Goal: Find specific page/section: Find specific page/section

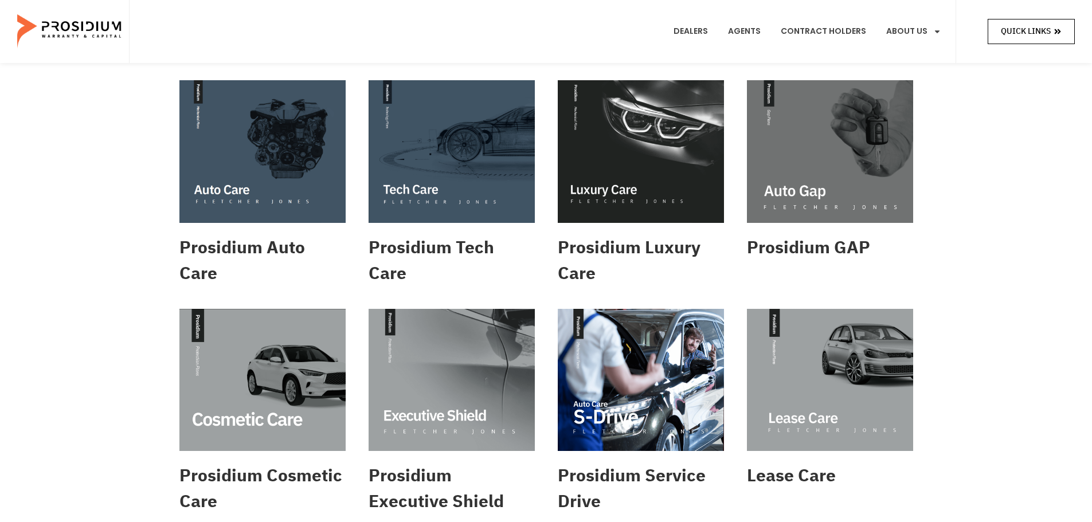
click at [1043, 24] on span "Quick Links" at bounding box center [1025, 31] width 50 height 14
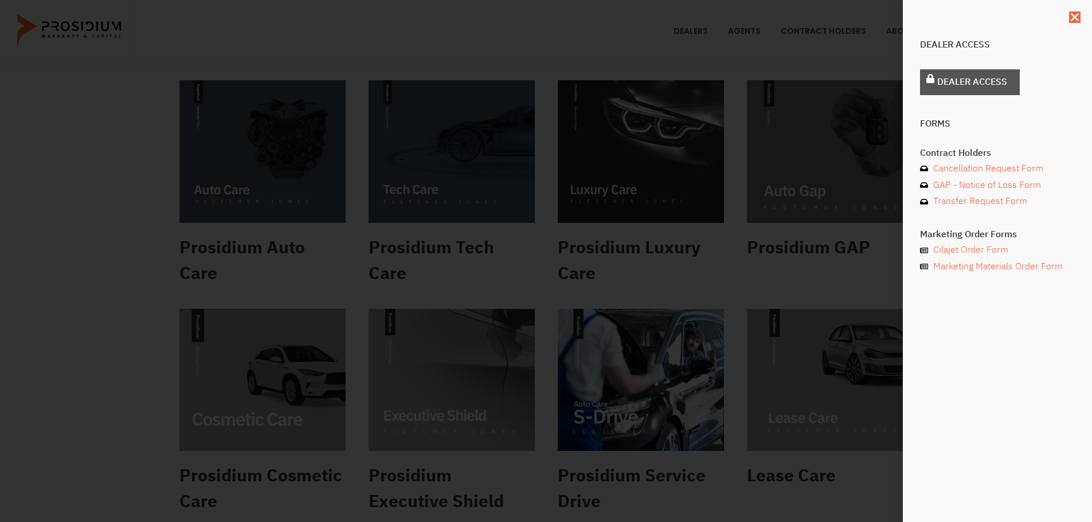
click at [969, 82] on span "Dealer Access" at bounding box center [972, 82] width 70 height 17
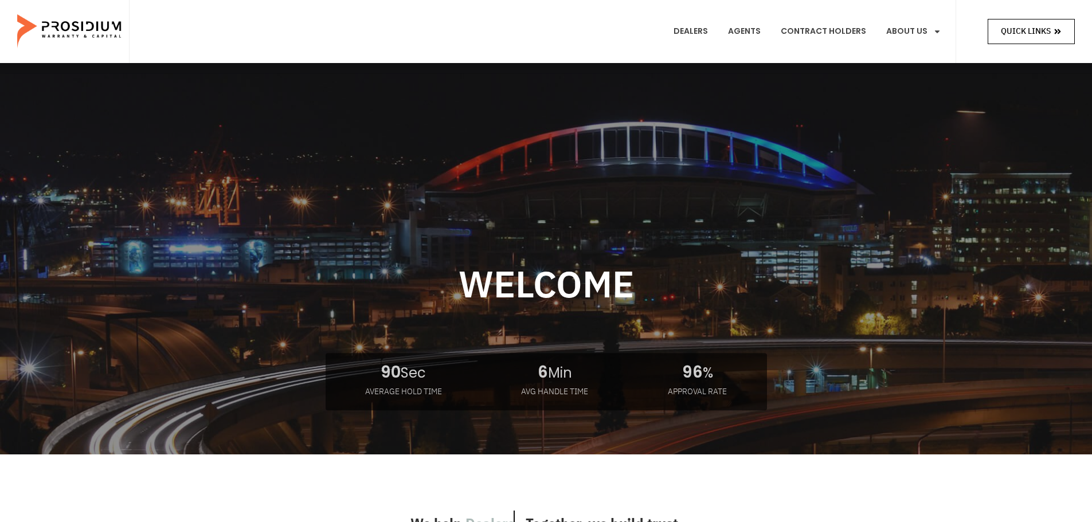
click at [1031, 32] on span "Quick Links" at bounding box center [1025, 31] width 50 height 14
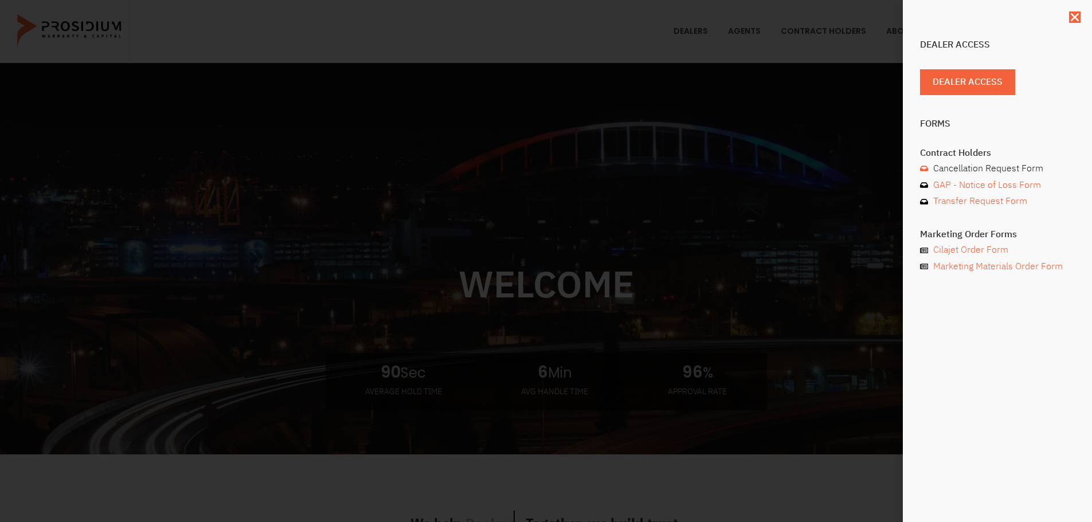
click at [979, 168] on span "Cancellation Request Form" at bounding box center [986, 168] width 113 height 17
